Goal: Information Seeking & Learning: Find specific fact

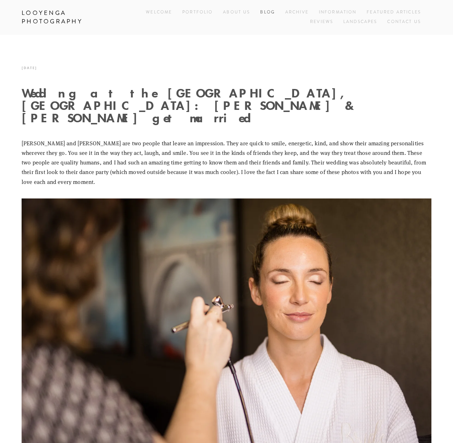
click at [270, 12] on link "Blog" at bounding box center [267, 13] width 15 height 10
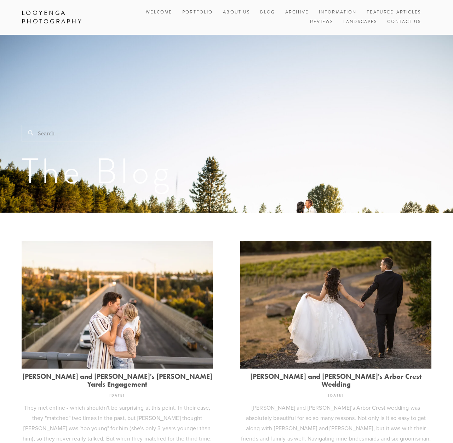
click at [52, 132] on input "Search" at bounding box center [69, 133] width 94 height 17
type input "Gabe and [PERSON_NAME]"
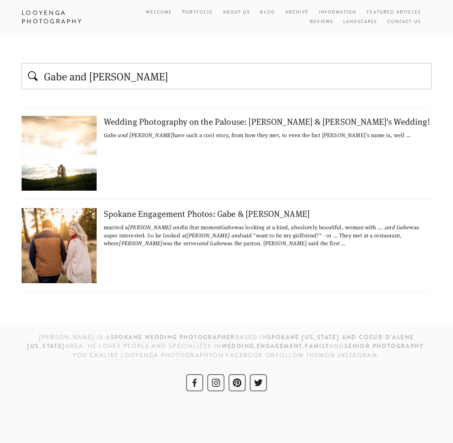
click at [134, 118] on div "Wedding Photography on the Palouse: [PERSON_NAME] & [PERSON_NAME]'s Wedding!" at bounding box center [227, 121] width 410 height 11
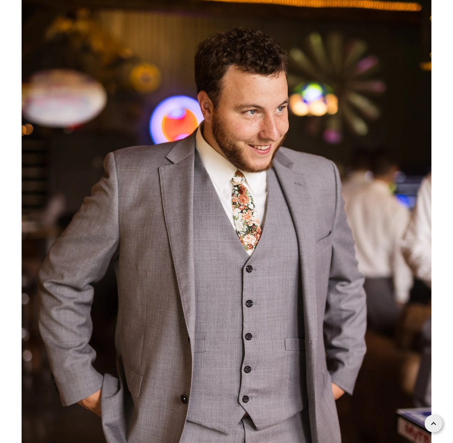
scroll to position [7299, 0]
click at [438, 426] on link at bounding box center [434, 422] width 18 height 18
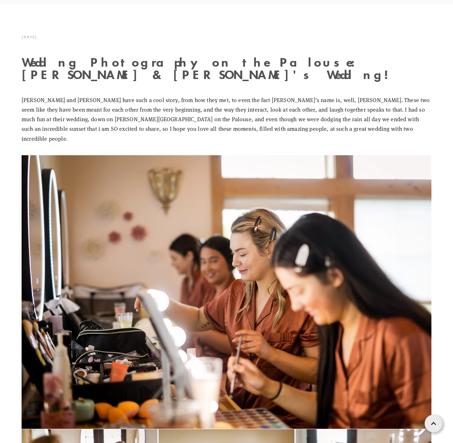
scroll to position [0, 0]
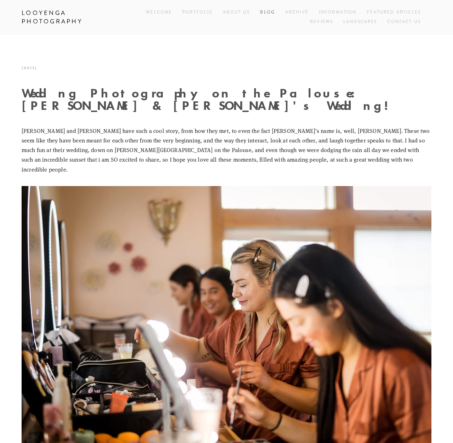
click at [267, 12] on link "Blog" at bounding box center [267, 13] width 15 height 10
